Goal: Find specific page/section: Find specific page/section

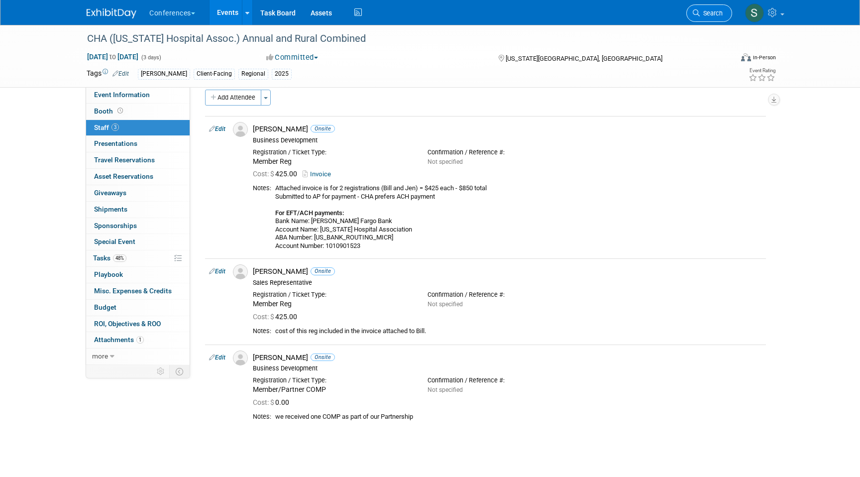
click at [706, 14] on span "Search" at bounding box center [711, 12] width 23 height 7
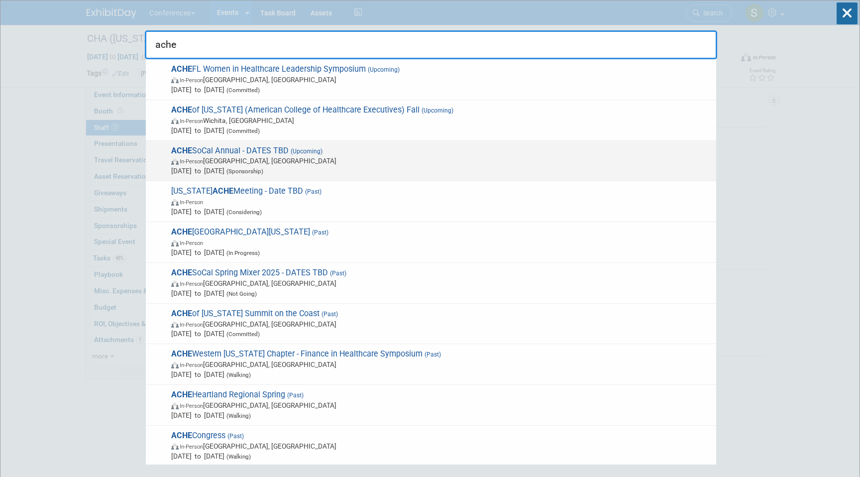
type input "ache"
click at [346, 157] on span "In-Person [GEOGRAPHIC_DATA], [GEOGRAPHIC_DATA]" at bounding box center [441, 161] width 540 height 10
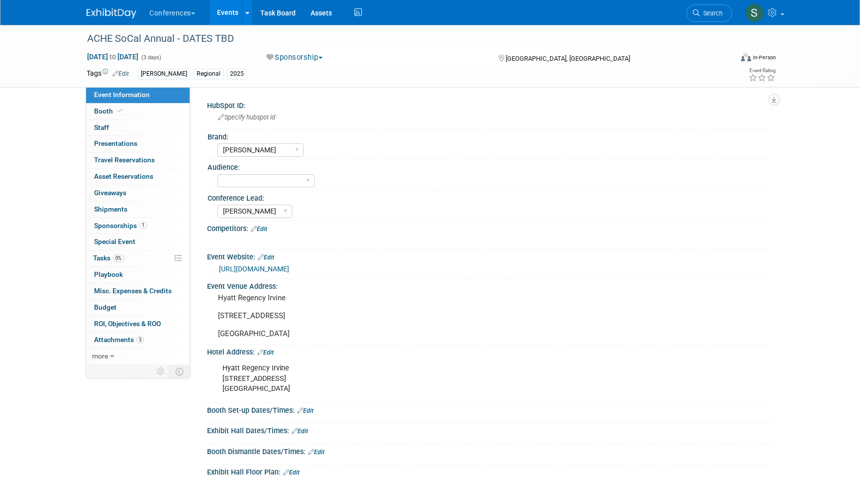
select select "[PERSON_NAME]"
